Goal: Use online tool/utility: Utilize a website feature to perform a specific function

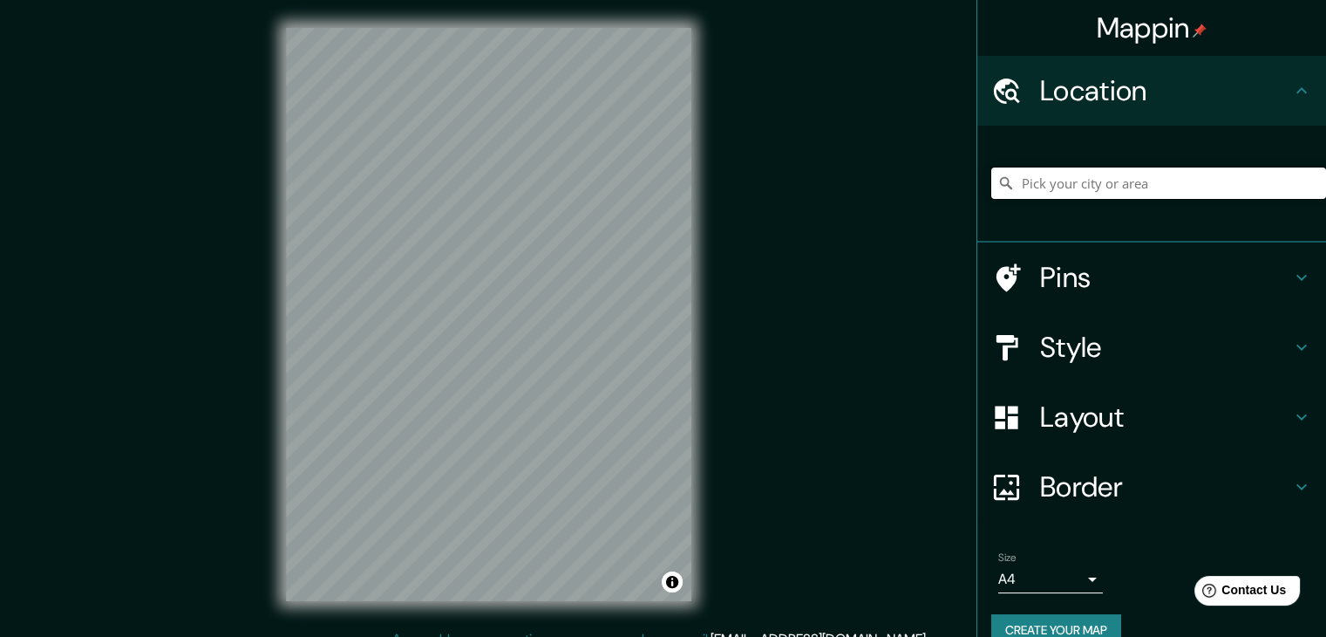
click at [1092, 183] on input "Pick your city or area" at bounding box center [1158, 182] width 335 height 31
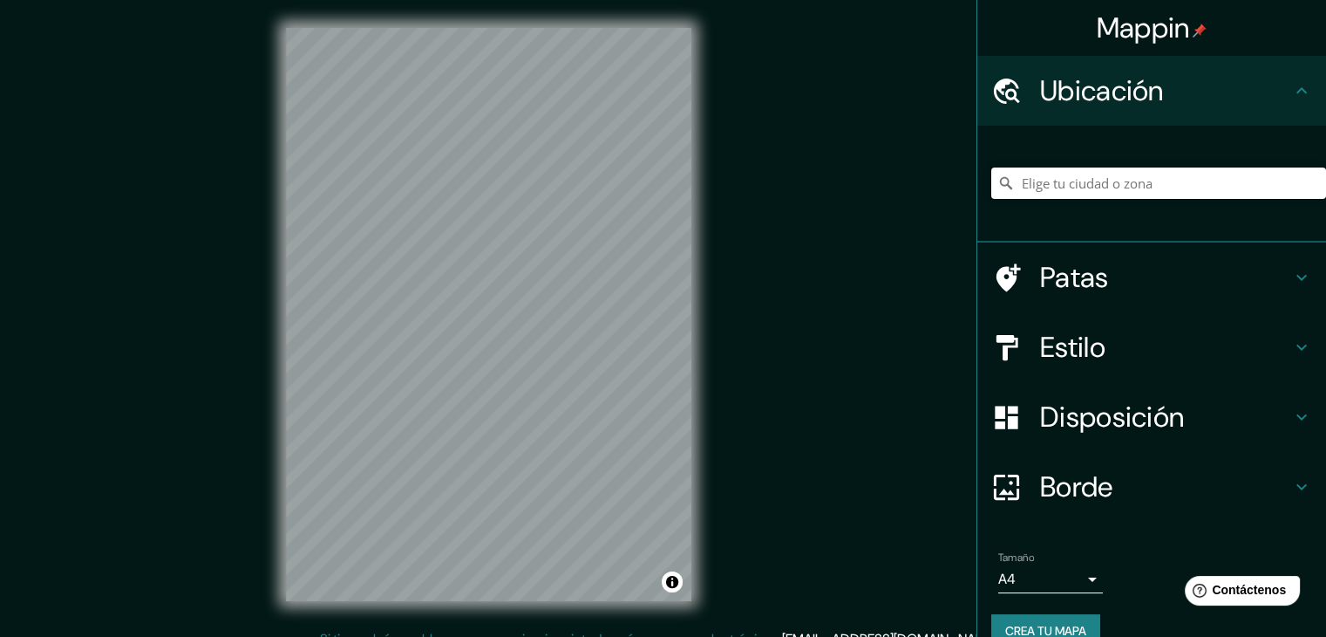
paste input "Ocotlán Chiautempan, [GEOGRAPHIC_DATA][PERSON_NAME], [GEOGRAPHIC_DATA]"
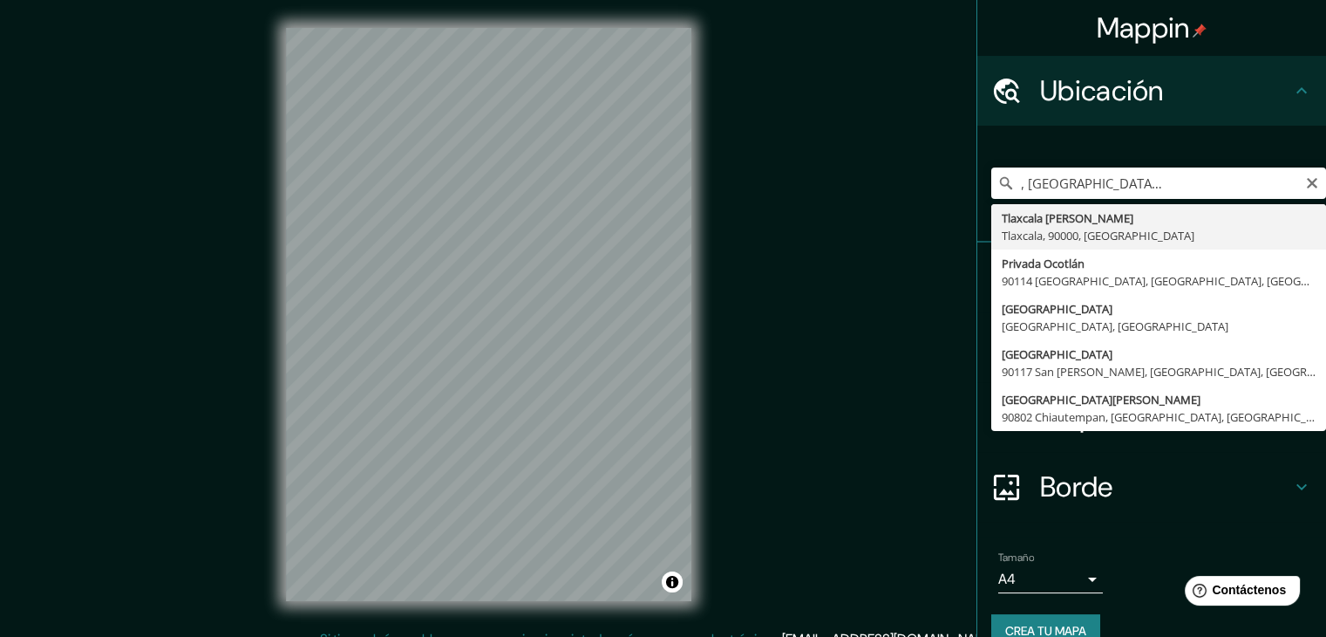
type input "Tlaxcala [PERSON_NAME], [GEOGRAPHIC_DATA], 90000, [GEOGRAPHIC_DATA]"
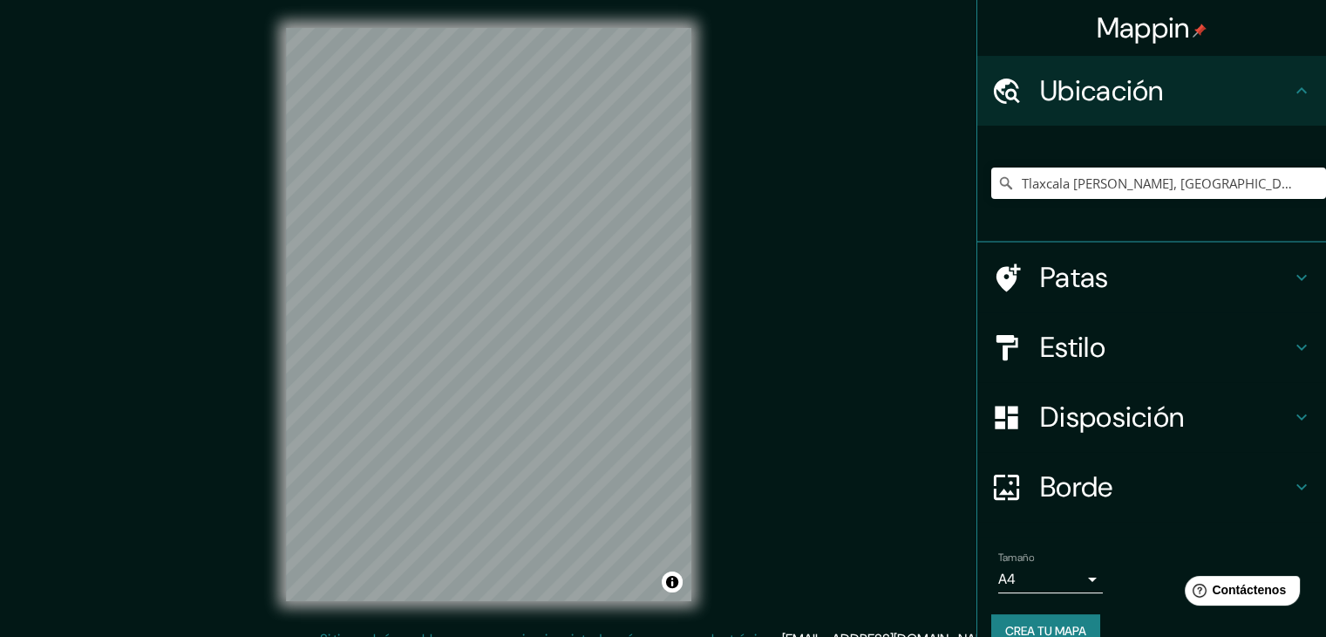
click at [1040, 355] on font "Estilo" at bounding box center [1072, 347] width 65 height 37
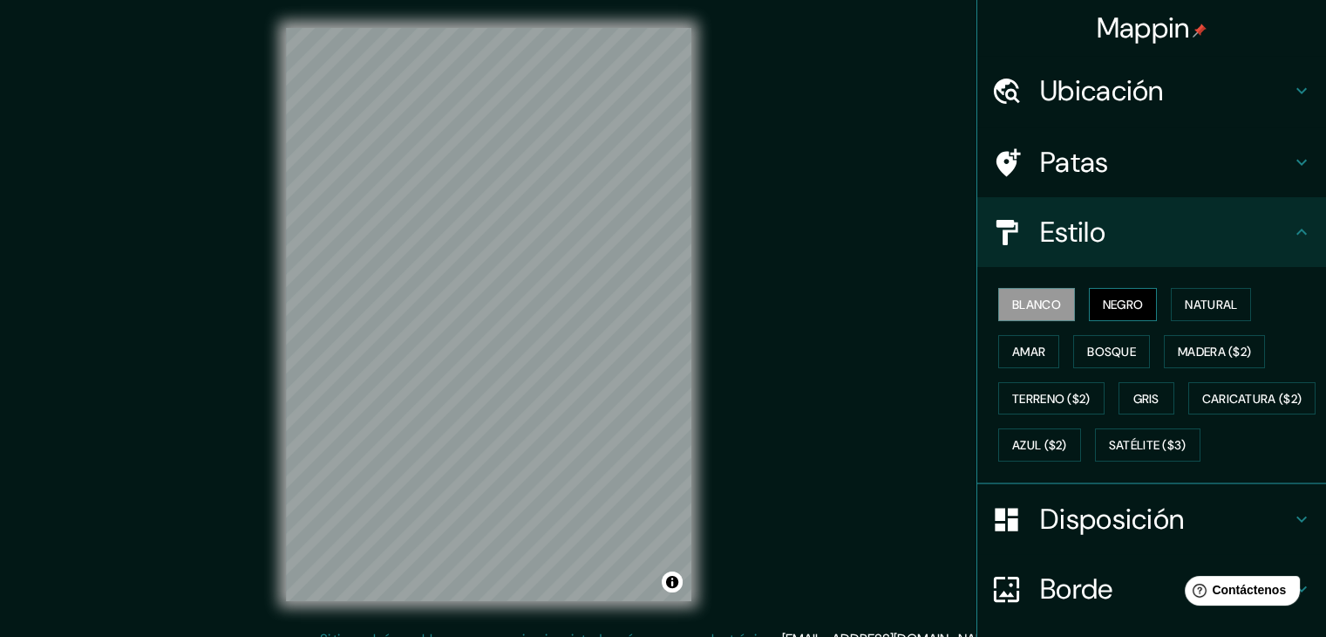
click at [1089, 306] on button "Negro" at bounding box center [1123, 304] width 69 height 33
click at [1203, 311] on font "Natural" at bounding box center [1211, 304] width 52 height 23
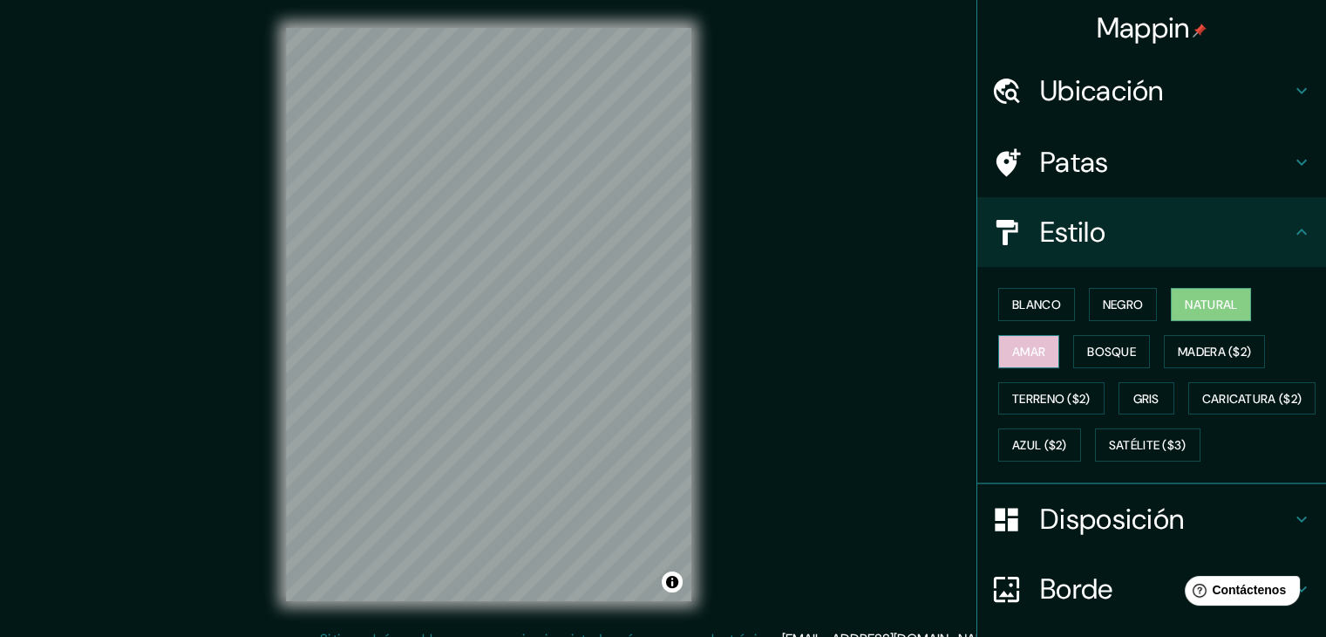
click at [1020, 344] on font "Amar" at bounding box center [1028, 352] width 33 height 16
click at [1089, 357] on font "Bosque" at bounding box center [1111, 352] width 49 height 16
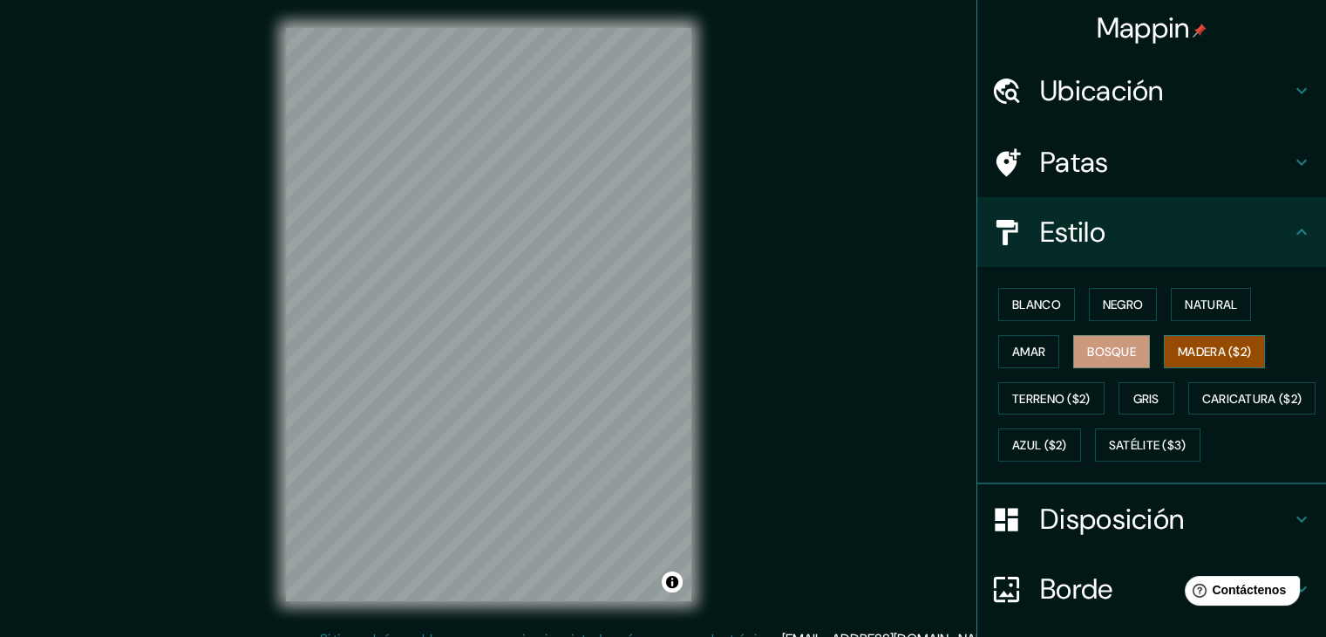
click at [1201, 353] on font "Madera ($2)" at bounding box center [1214, 352] width 73 height 16
click at [1027, 399] on font "Terreno ($2)" at bounding box center [1051, 399] width 78 height 16
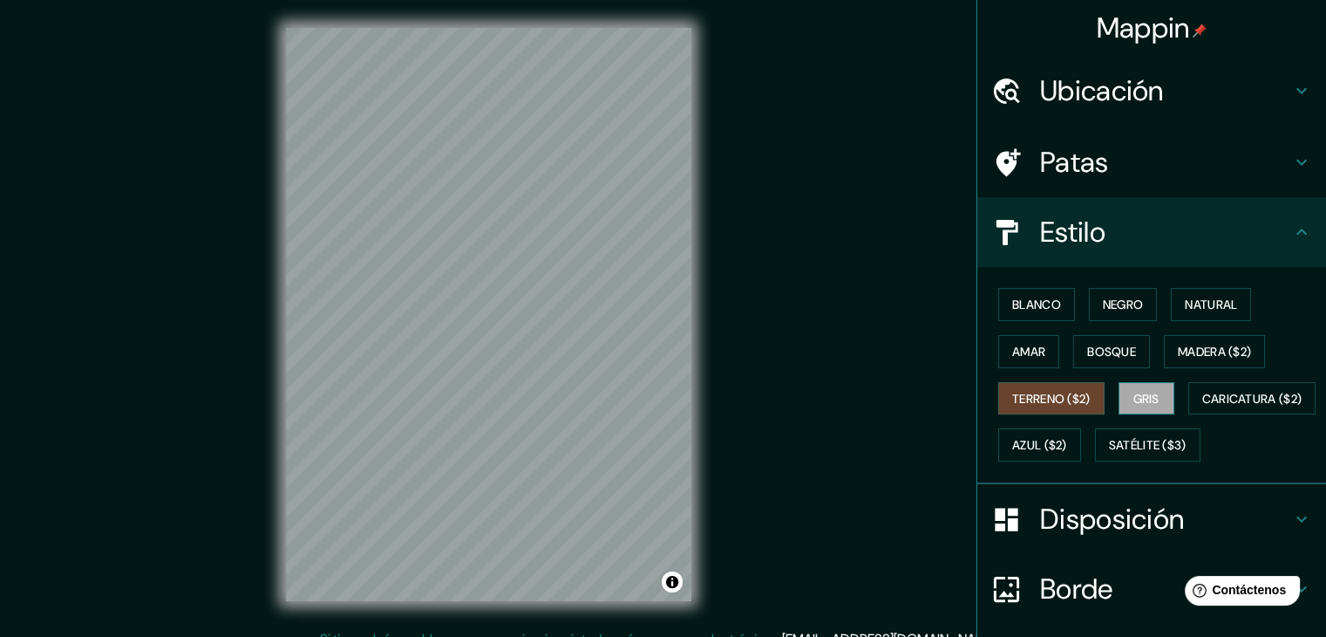
click at [1134, 402] on font "Gris" at bounding box center [1147, 399] width 26 height 16
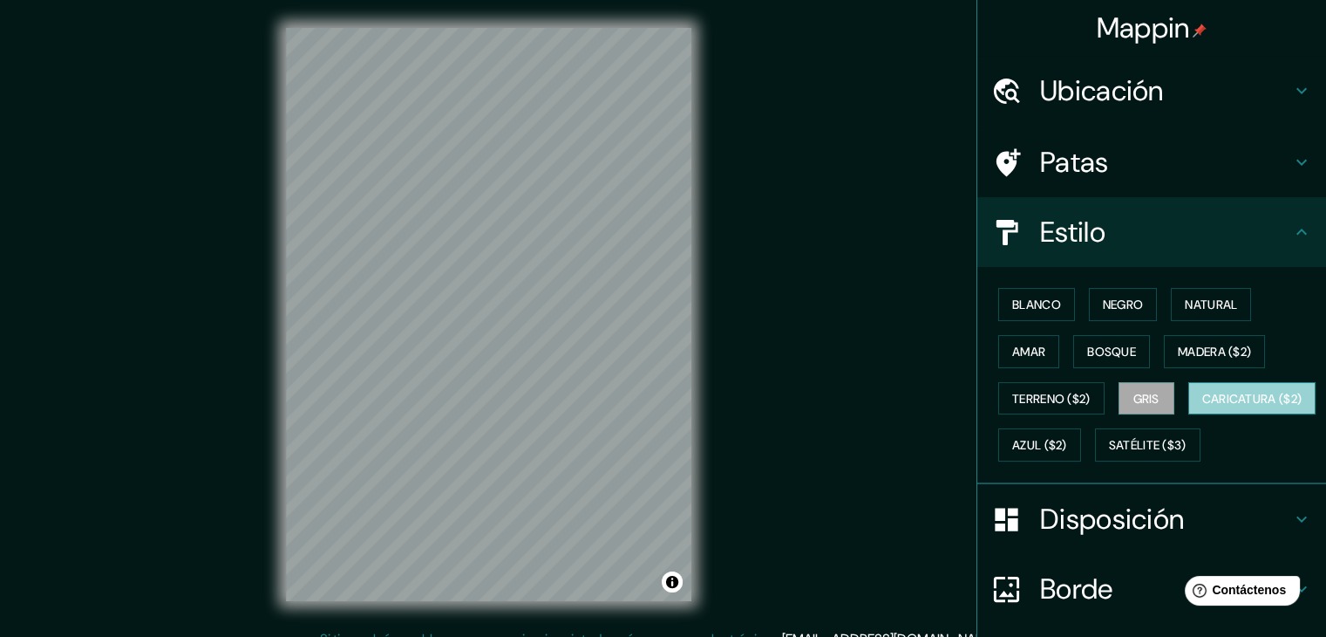
click at [1203, 406] on font "Caricatura ($2)" at bounding box center [1253, 399] width 100 height 16
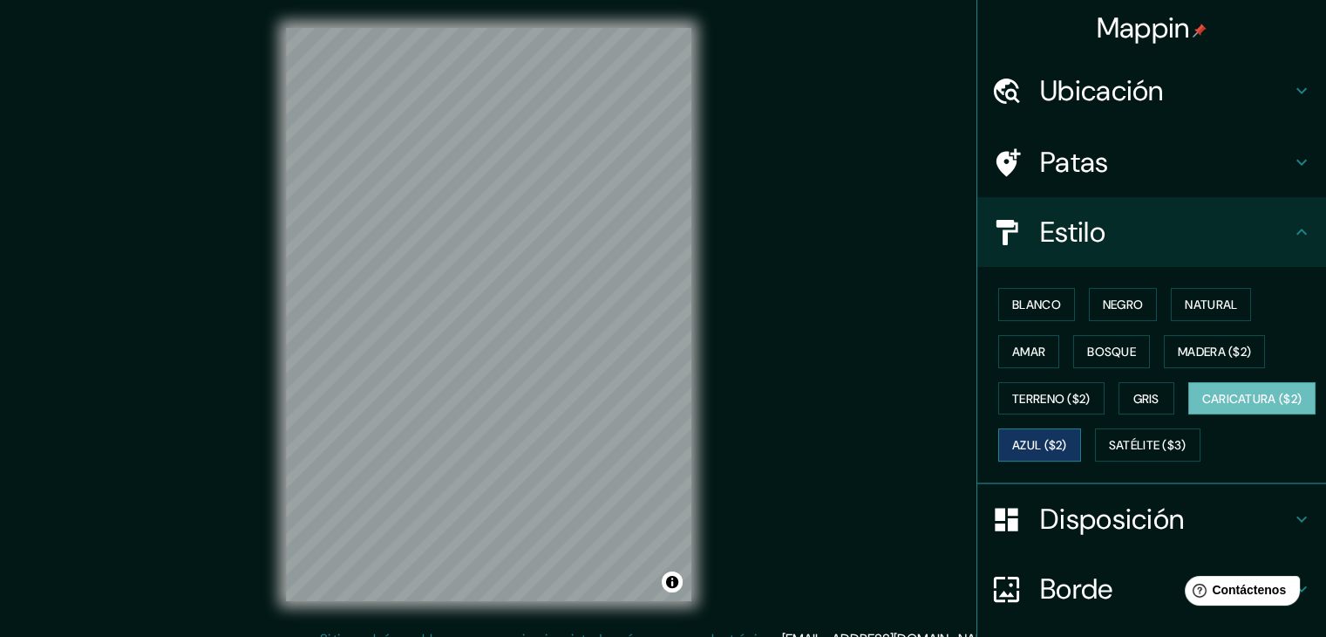
click at [1067, 452] on font "Azul ($2)" at bounding box center [1039, 444] width 55 height 23
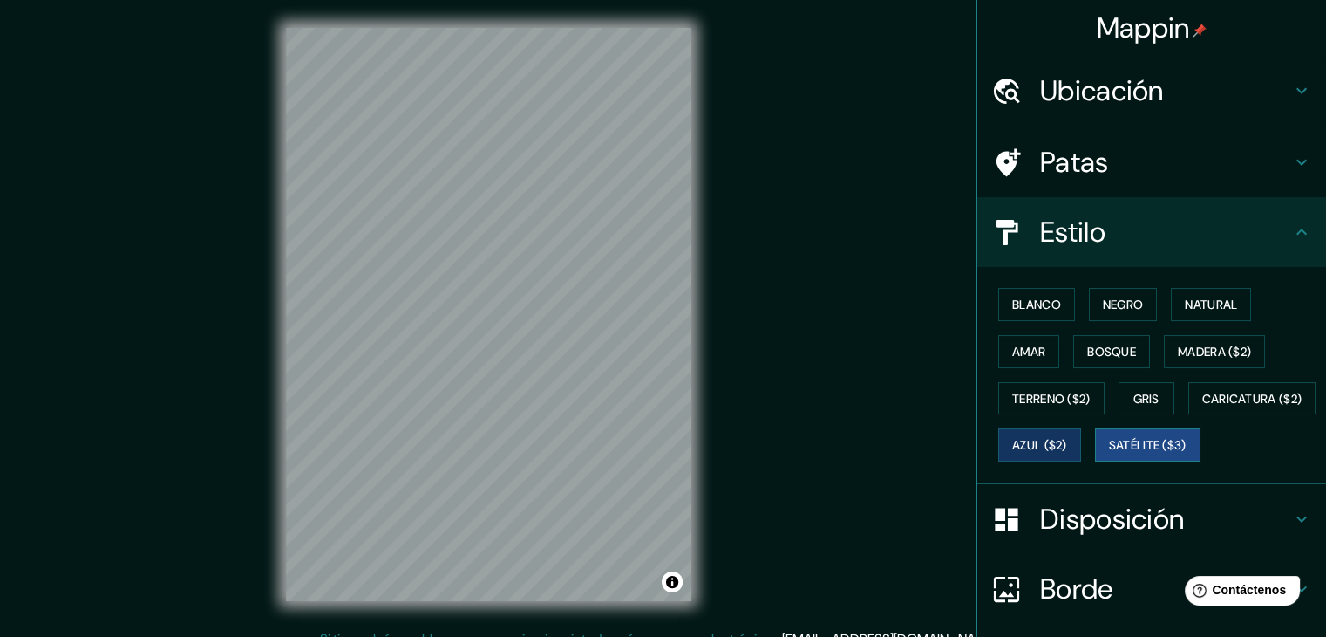
click at [1109, 453] on font "Satélite ($3)" at bounding box center [1148, 446] width 78 height 16
click at [1067, 446] on font "Azul ($2)" at bounding box center [1039, 446] width 55 height 16
click at [1109, 453] on font "Satélite ($3)" at bounding box center [1148, 446] width 78 height 16
click at [1067, 440] on font "Azul ($2)" at bounding box center [1039, 446] width 55 height 16
click at [1143, 85] on font "Ubicación" at bounding box center [1102, 90] width 124 height 37
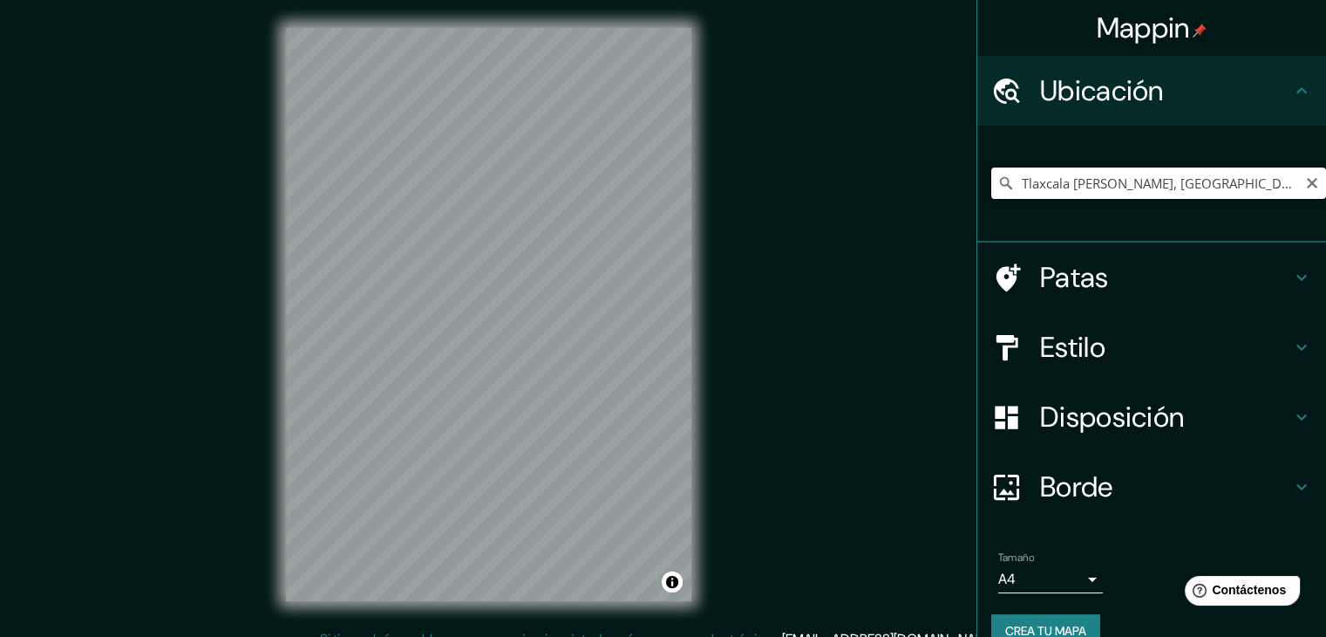
click at [1104, 183] on input "Tlaxcala [PERSON_NAME], [GEOGRAPHIC_DATA], 90000, [GEOGRAPHIC_DATA]" at bounding box center [1158, 182] width 335 height 31
